Goal: Manage account settings

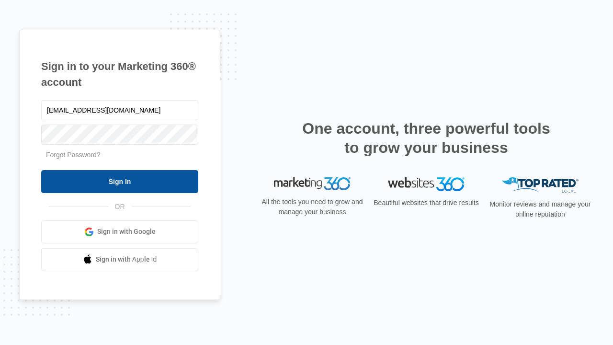
click at [120, 181] on input "Sign In" at bounding box center [119, 181] width 157 height 23
